Goal: Download file/media

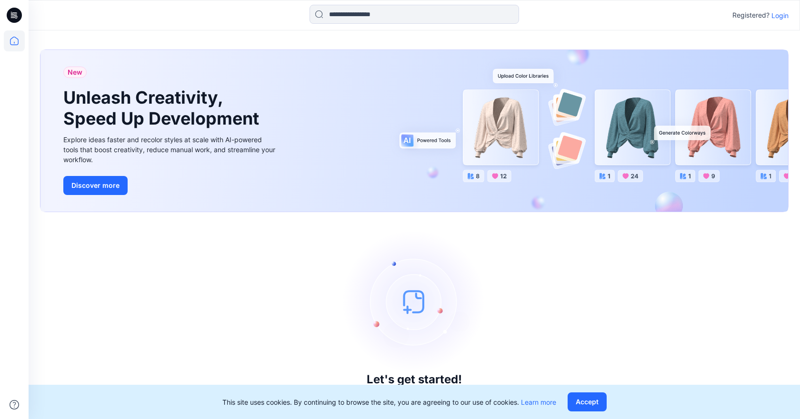
click at [783, 16] on p "Login" at bounding box center [779, 15] width 17 height 10
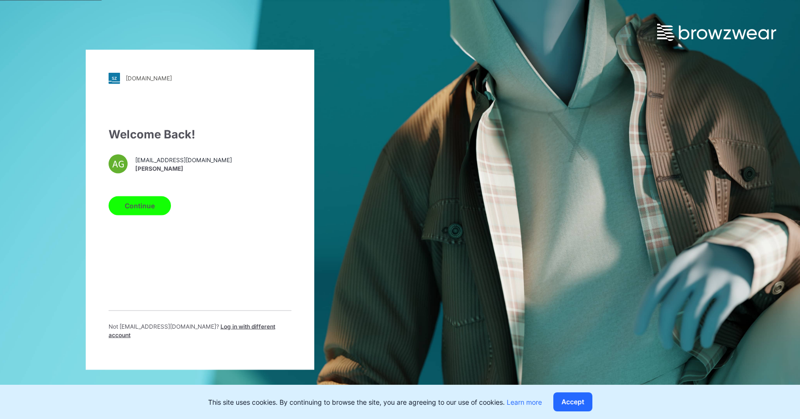
click at [130, 215] on button "Continue" at bounding box center [140, 205] width 62 height 19
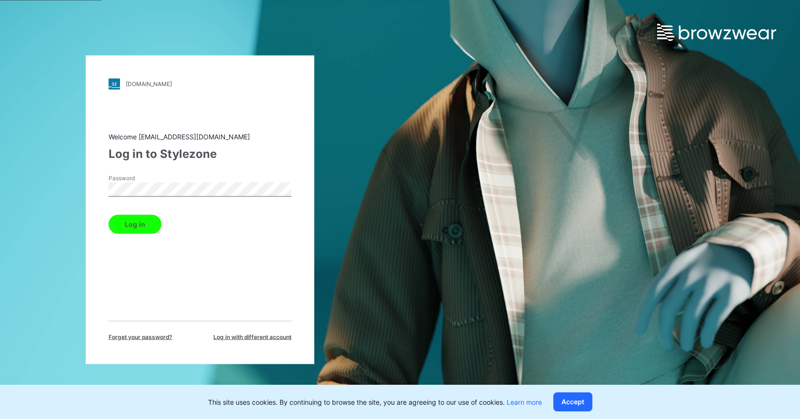
click at [151, 215] on button "Log in" at bounding box center [135, 224] width 53 height 19
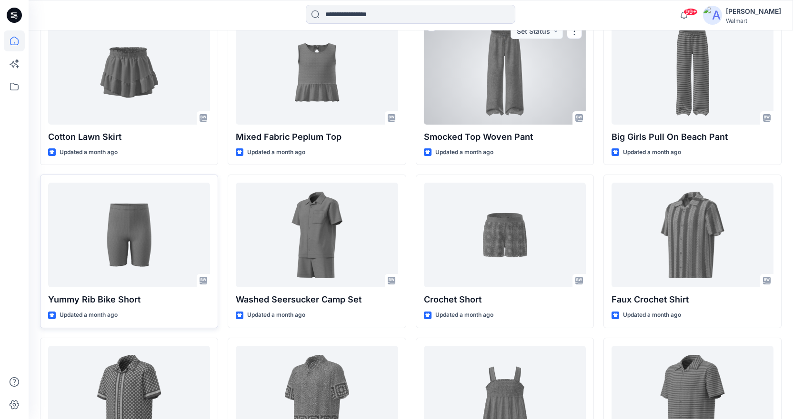
scroll to position [1292, 0]
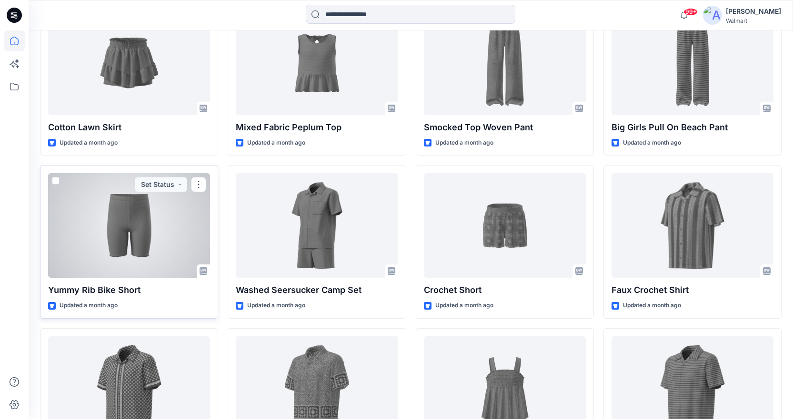
click at [92, 222] on div at bounding box center [129, 225] width 162 height 105
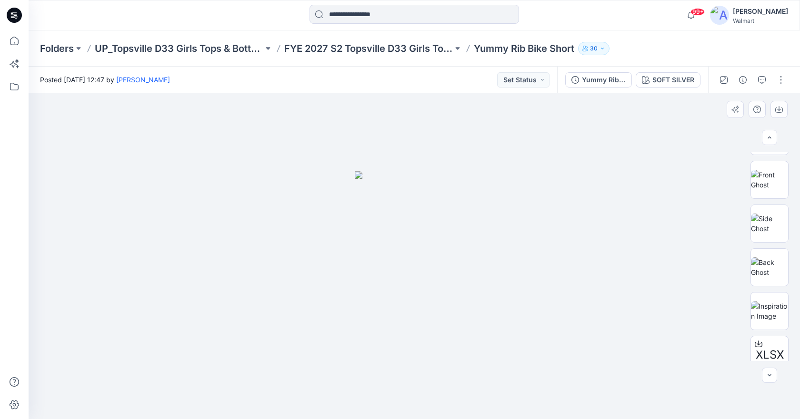
scroll to position [91, 0]
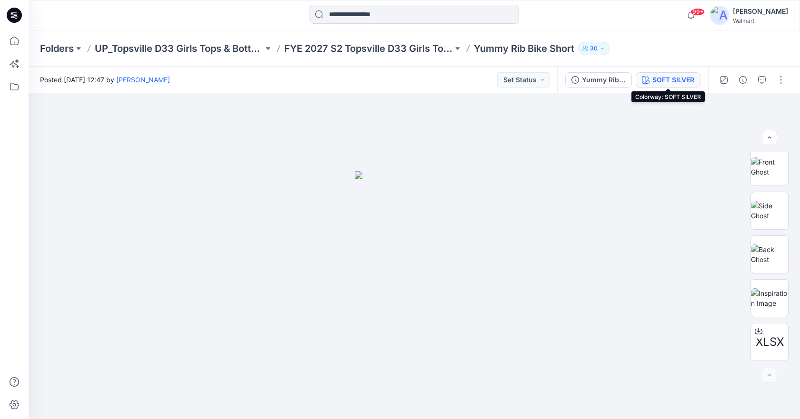
click at [679, 75] on div "SOFT SILVER" at bounding box center [673, 80] width 42 height 10
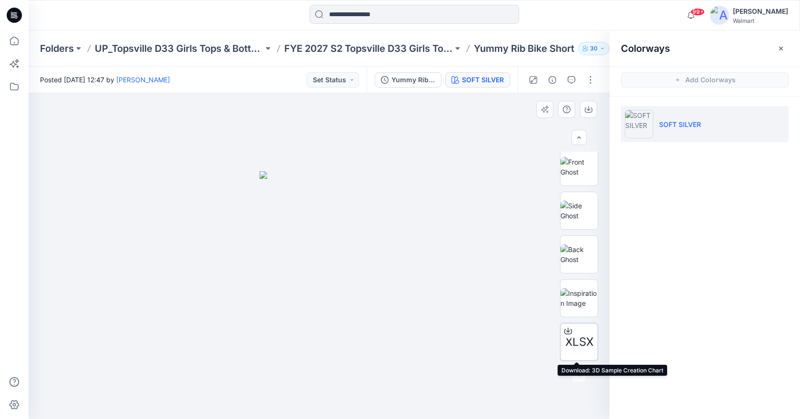
click at [576, 343] on span "XLSX" at bounding box center [579, 342] width 28 height 17
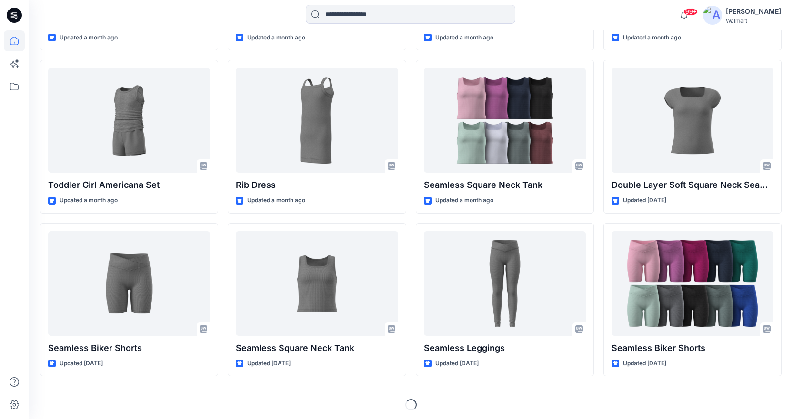
scroll to position [2867, 0]
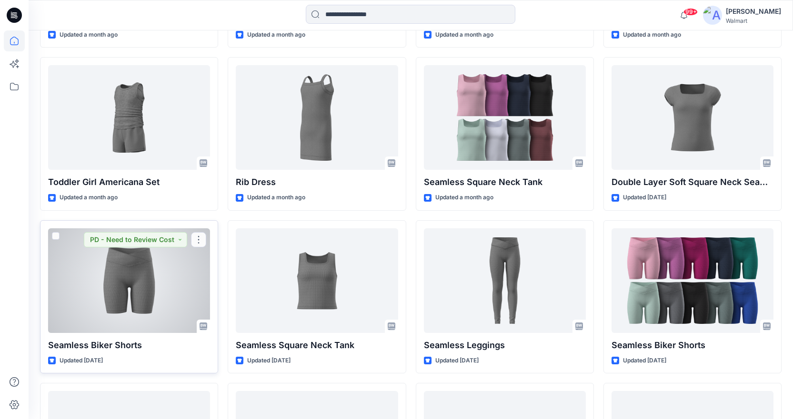
click at [106, 287] on div at bounding box center [129, 281] width 162 height 105
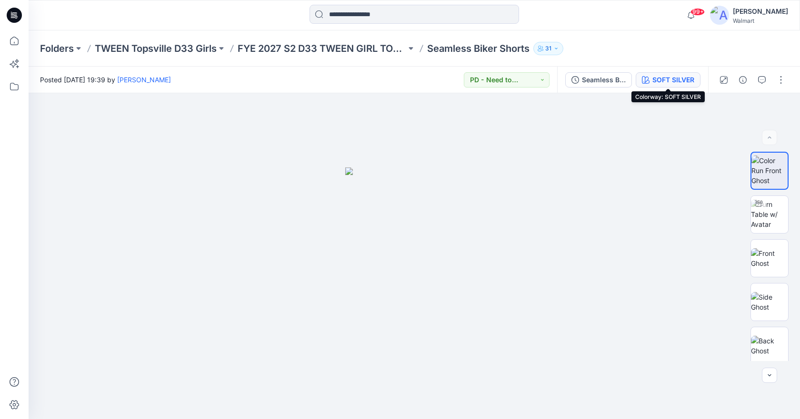
click at [684, 81] on div "SOFT SILVER" at bounding box center [673, 80] width 42 height 10
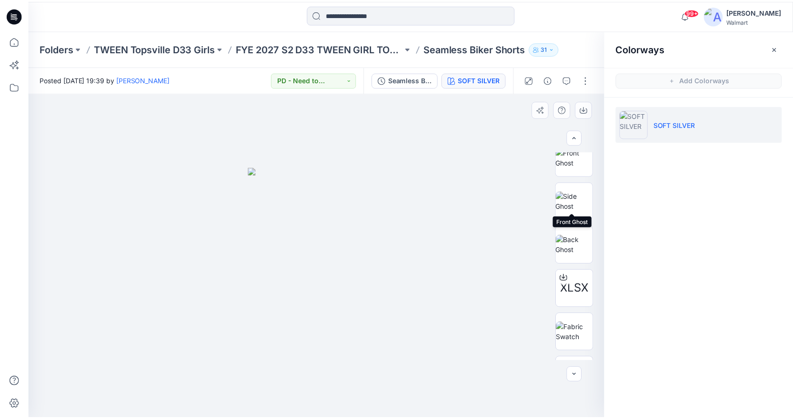
scroll to position [135, 0]
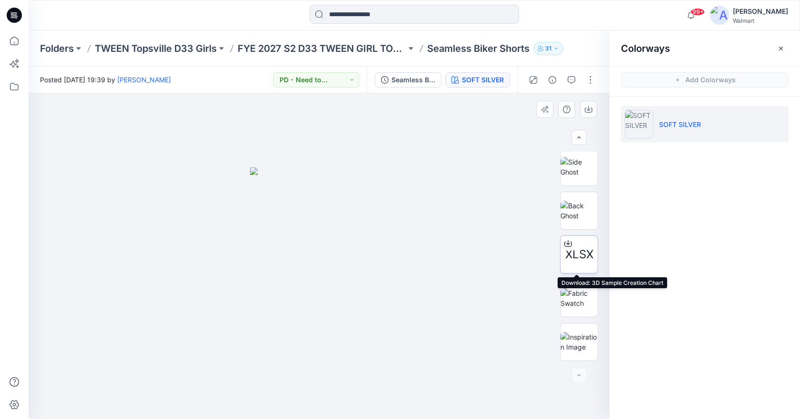
click at [574, 261] on span "XLSX" at bounding box center [579, 254] width 28 height 17
click at [13, 40] on icon at bounding box center [14, 40] width 21 height 21
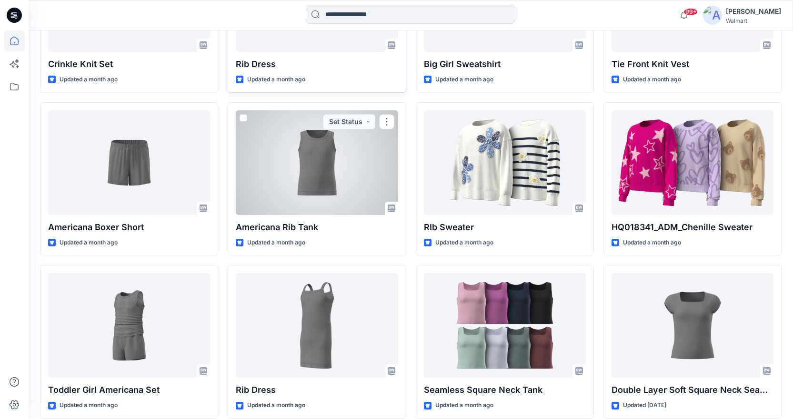
scroll to position [2666, 0]
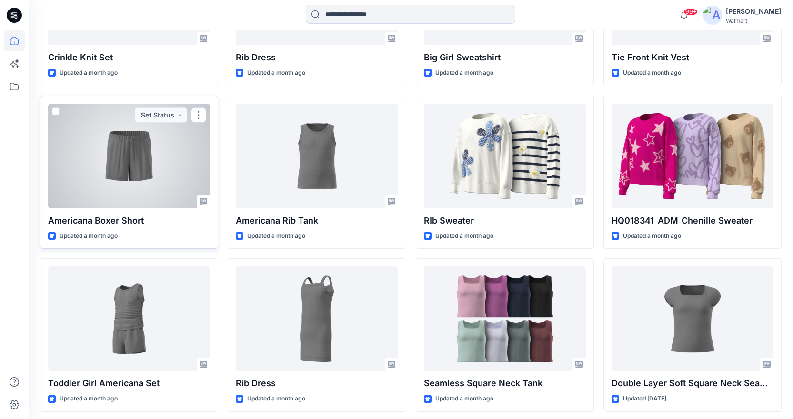
click at [134, 160] on div at bounding box center [129, 156] width 162 height 105
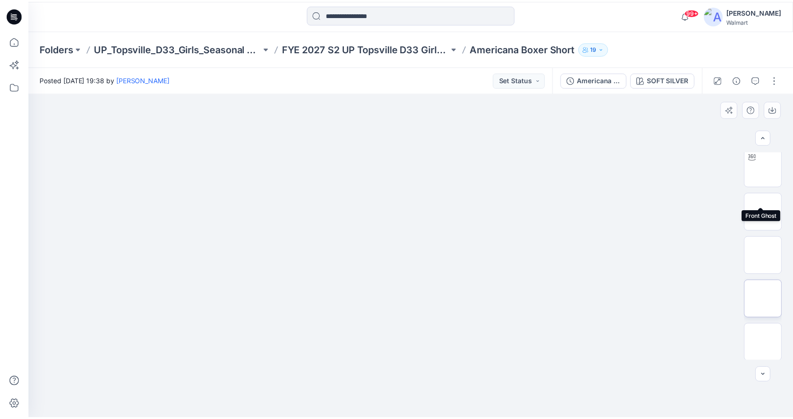
scroll to position [91, 0]
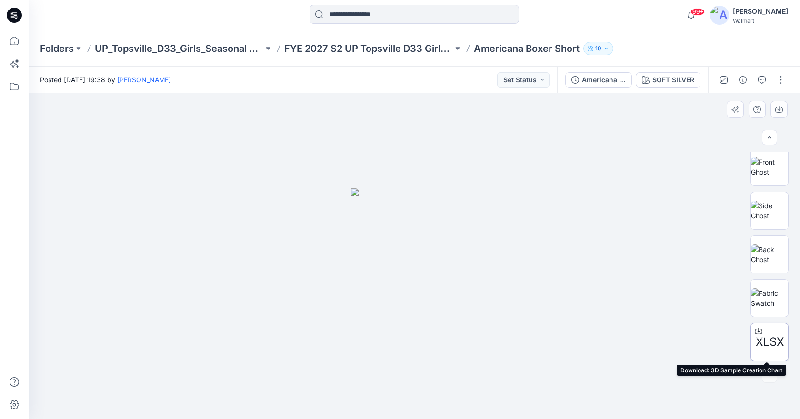
click at [770, 337] on span "XLSX" at bounding box center [769, 342] width 28 height 17
click at [10, 44] on icon at bounding box center [14, 41] width 9 height 9
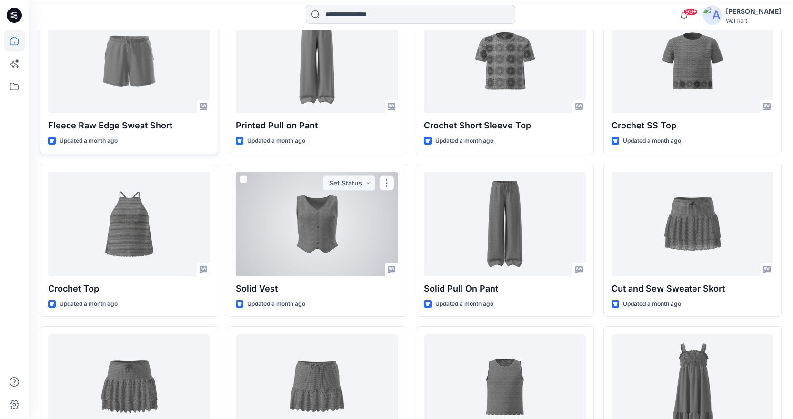
scroll to position [1857, 0]
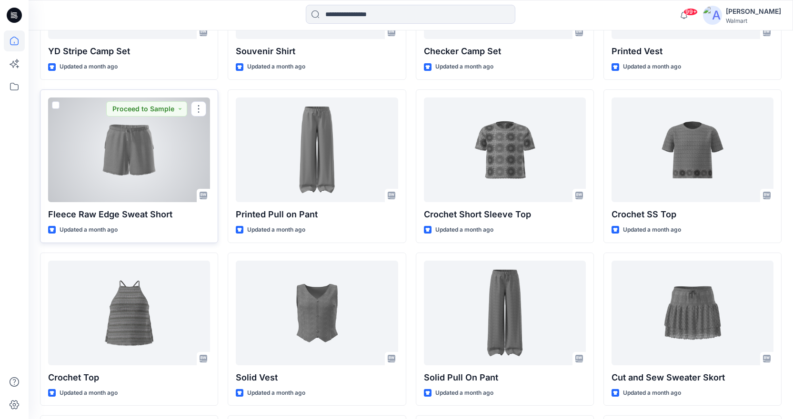
click at [160, 152] on div at bounding box center [129, 150] width 162 height 105
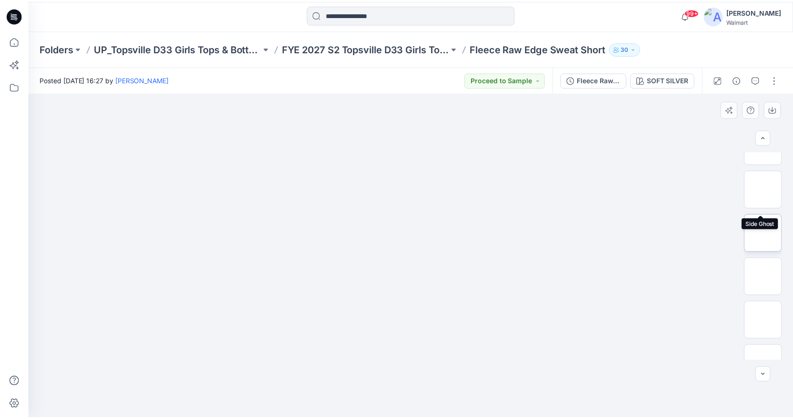
scroll to position [135, 0]
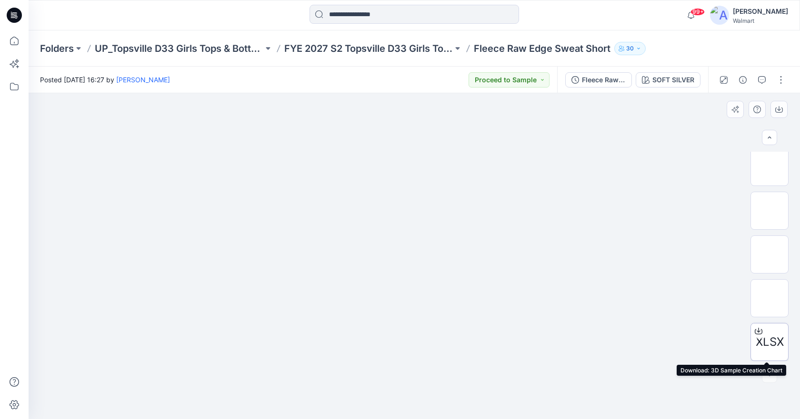
click at [766, 341] on span "XLSX" at bounding box center [769, 342] width 28 height 17
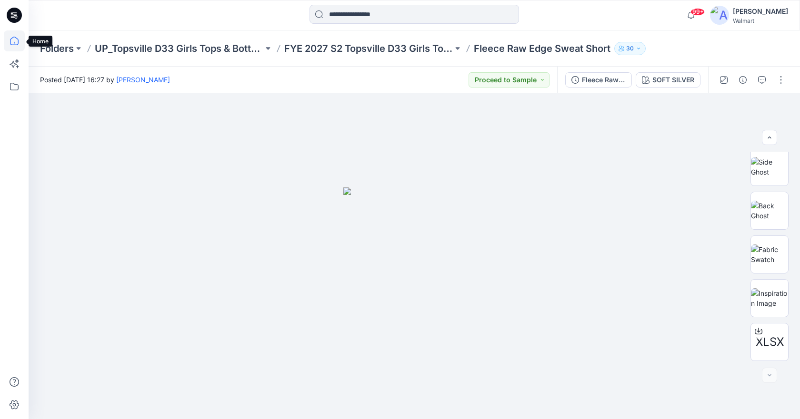
click at [20, 36] on icon at bounding box center [14, 40] width 21 height 21
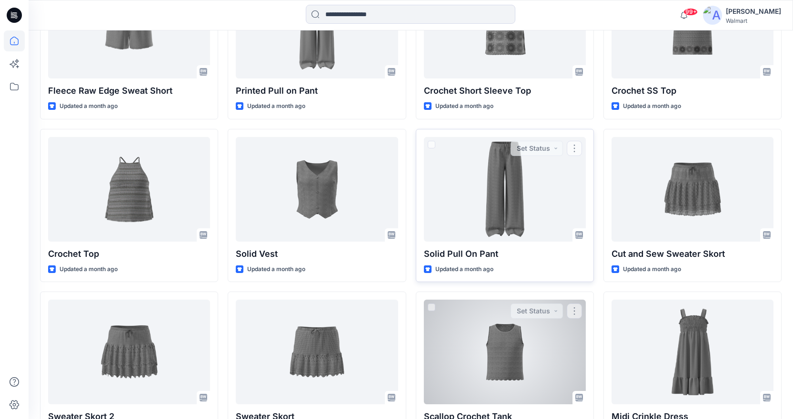
scroll to position [2180, 0]
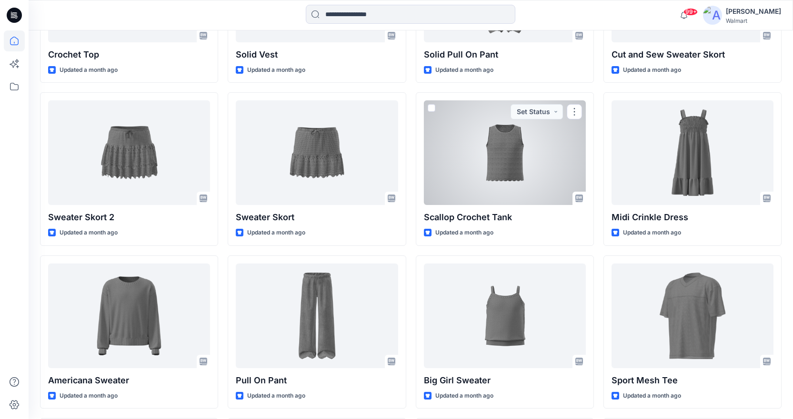
click at [513, 163] on div at bounding box center [505, 152] width 162 height 105
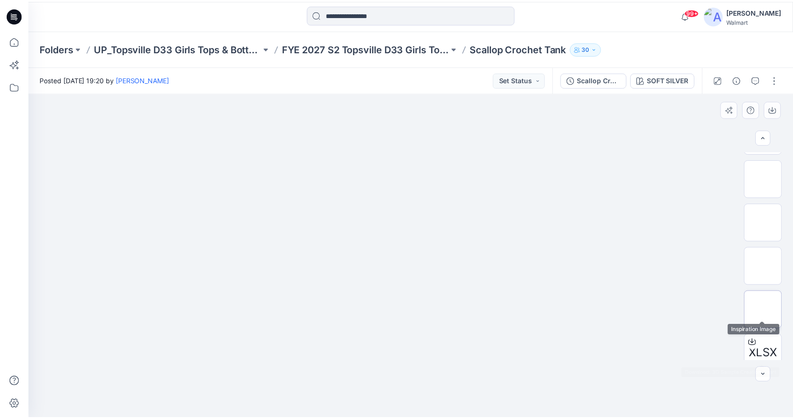
scroll to position [179, 0]
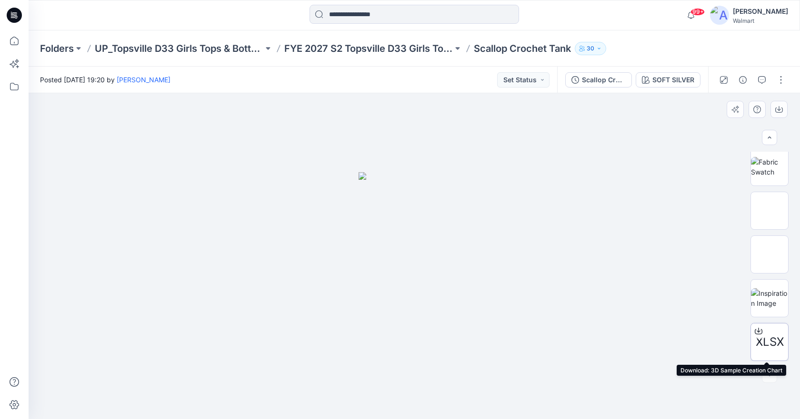
click at [771, 338] on span "XLSX" at bounding box center [769, 342] width 28 height 17
click at [19, 35] on icon at bounding box center [14, 40] width 21 height 21
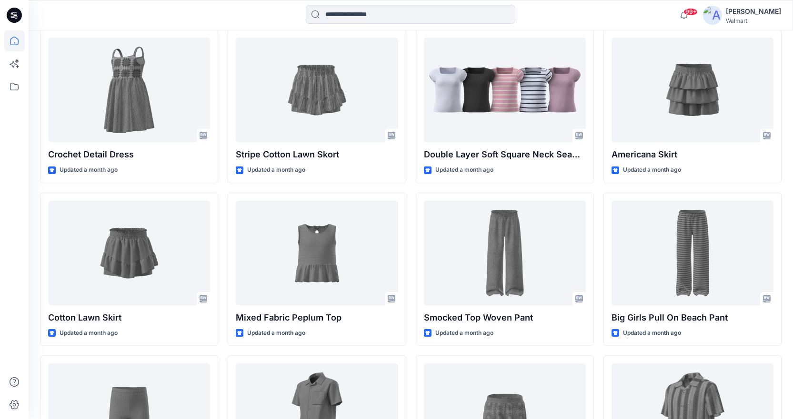
scroll to position [1244, 0]
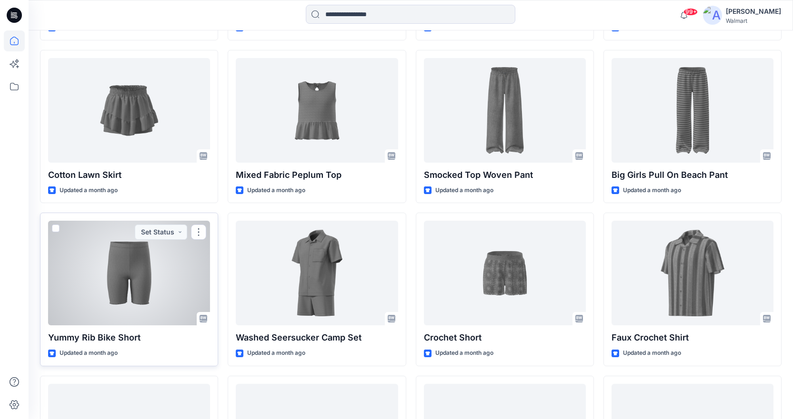
click at [124, 309] on div at bounding box center [129, 273] width 162 height 105
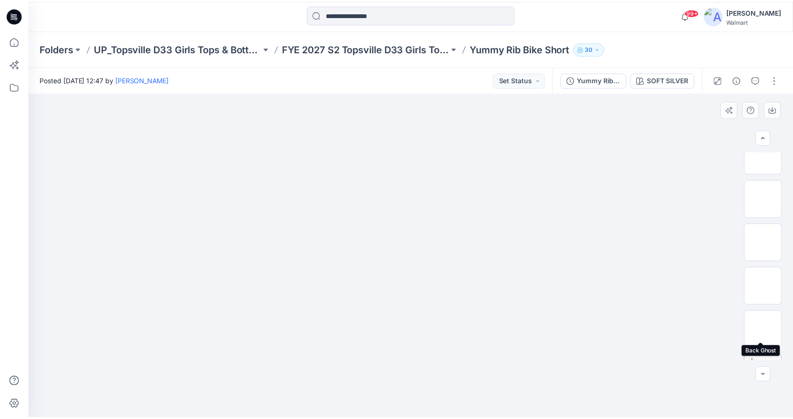
scroll to position [91, 0]
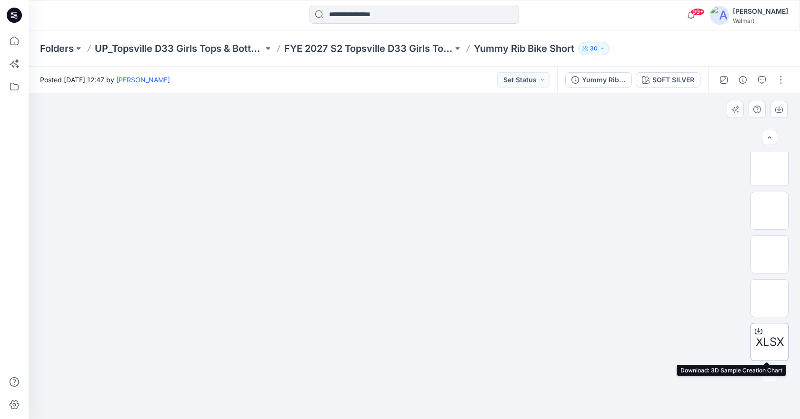
click at [775, 341] on span "XLSX" at bounding box center [769, 342] width 28 height 17
click at [11, 44] on icon at bounding box center [14, 40] width 21 height 21
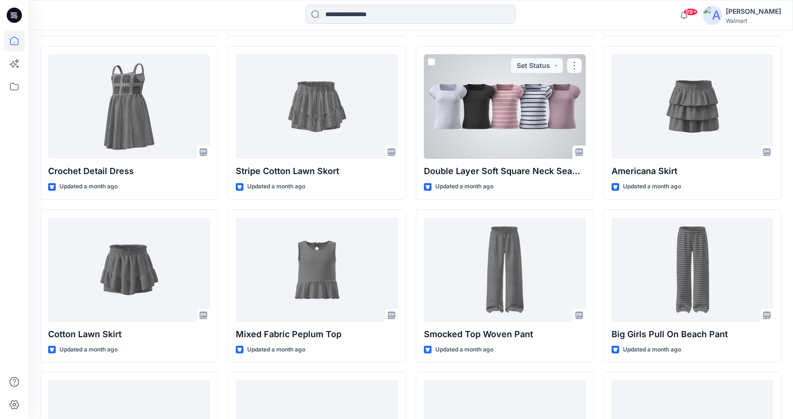
scroll to position [1101, 0]
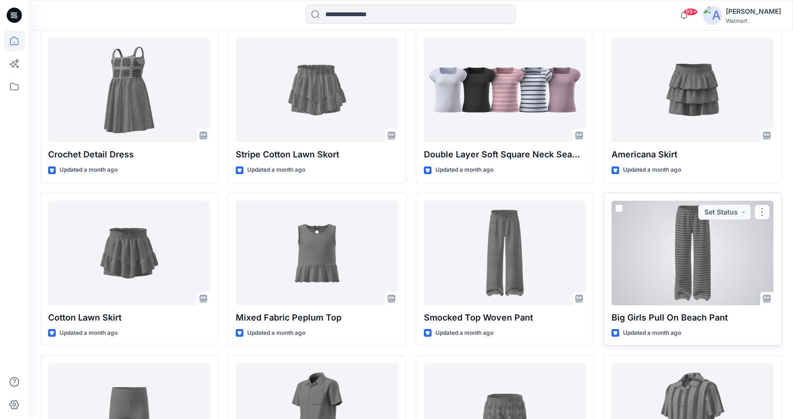
click at [716, 255] on div at bounding box center [692, 253] width 162 height 105
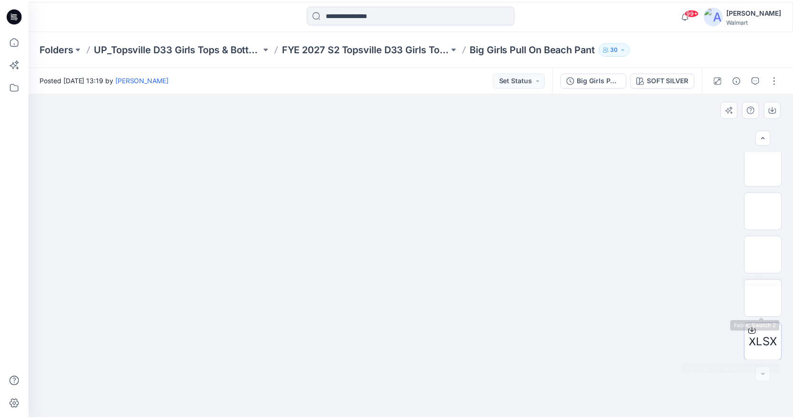
scroll to position [179, 0]
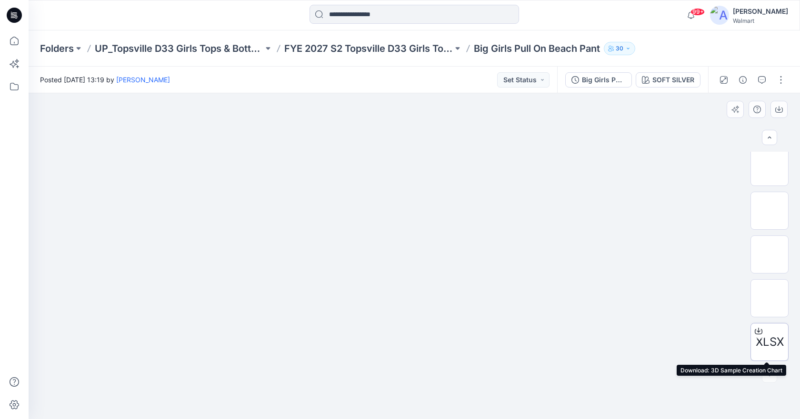
click at [773, 329] on div "XLSX" at bounding box center [769, 342] width 38 height 38
click at [21, 39] on icon at bounding box center [14, 40] width 21 height 21
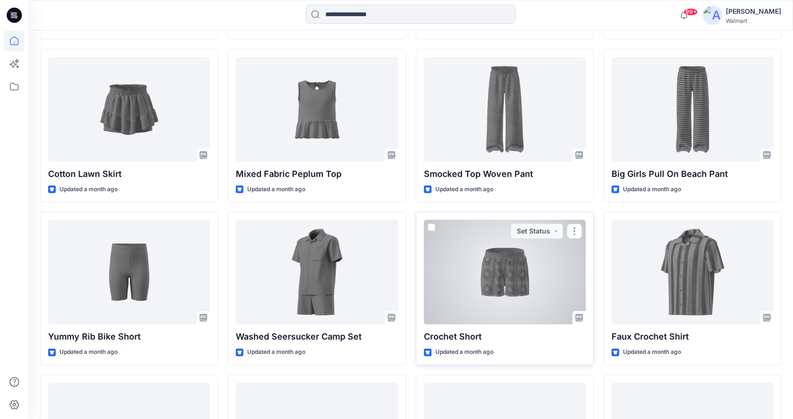
scroll to position [1228, 0]
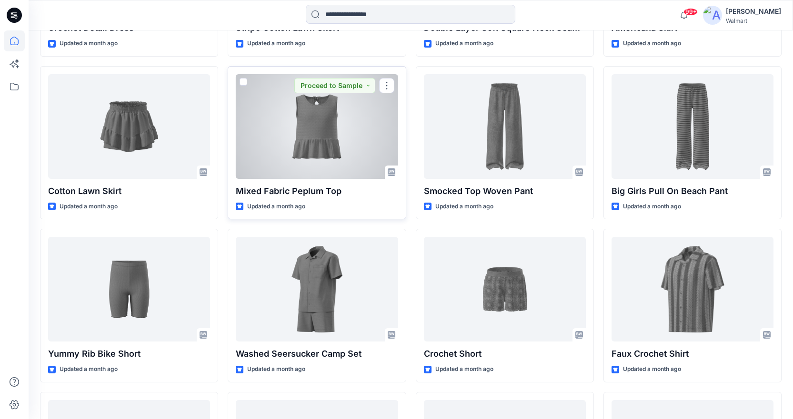
click at [350, 131] on div at bounding box center [317, 126] width 162 height 105
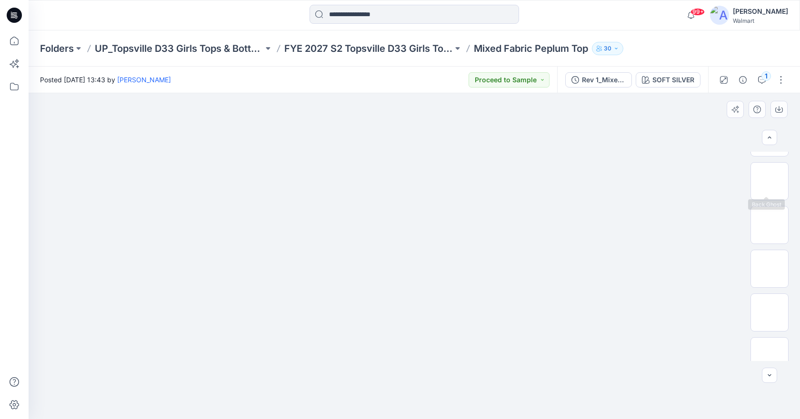
scroll to position [135, 0]
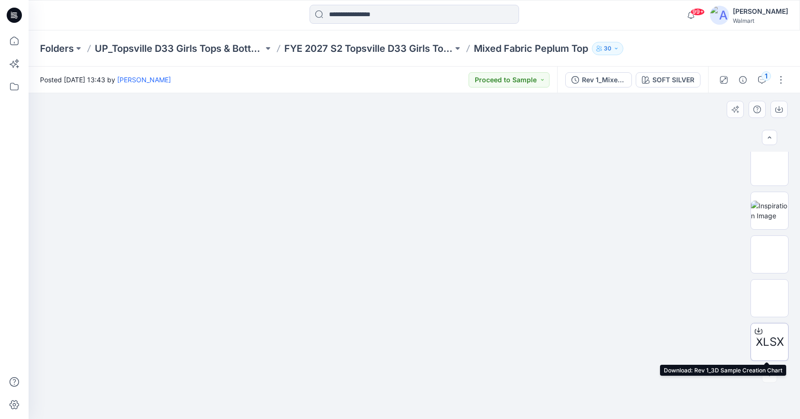
click at [774, 344] on span "XLSX" at bounding box center [769, 342] width 28 height 17
